Goal: Task Accomplishment & Management: Use online tool/utility

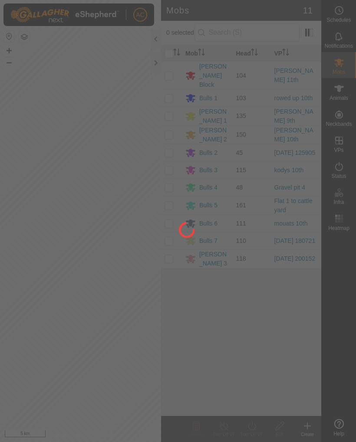
click at [153, 62] on div at bounding box center [178, 221] width 356 height 442
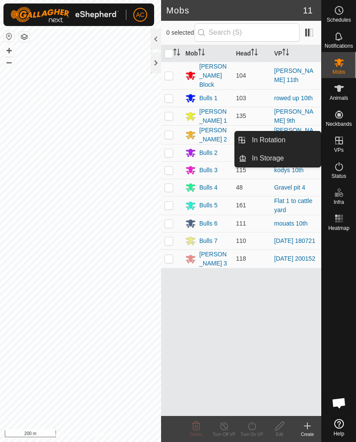
click at [267, 140] on span "In Rotation" at bounding box center [268, 140] width 33 height 10
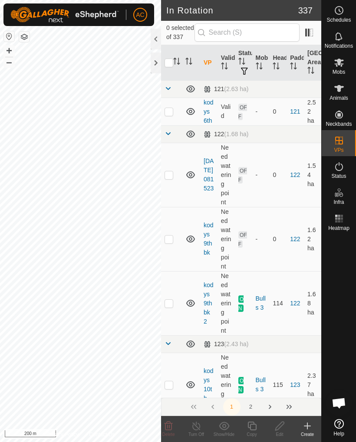
click at [304, 423] on icon at bounding box center [307, 426] width 10 height 10
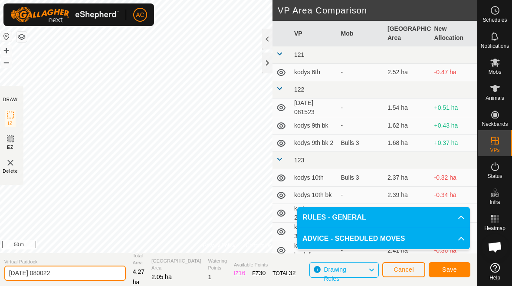
click at [79, 275] on input "[DATE] 080022" at bounding box center [64, 272] width 121 height 15
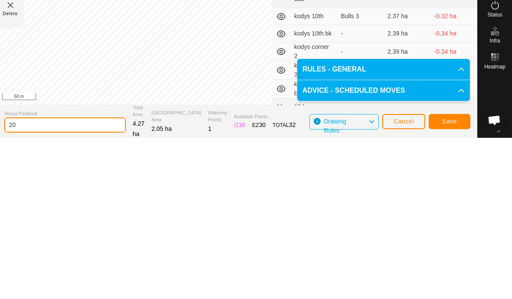
type input "2"
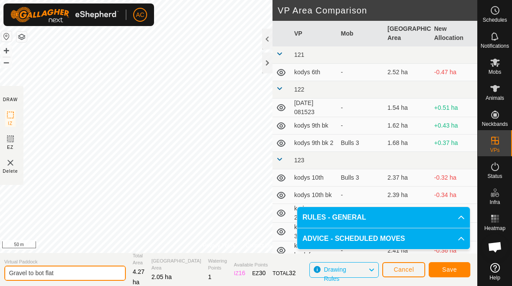
type input "Gravel to bot flat"
click at [355, 271] on span "Save" at bounding box center [449, 269] width 15 height 7
